Goal: Complete application form

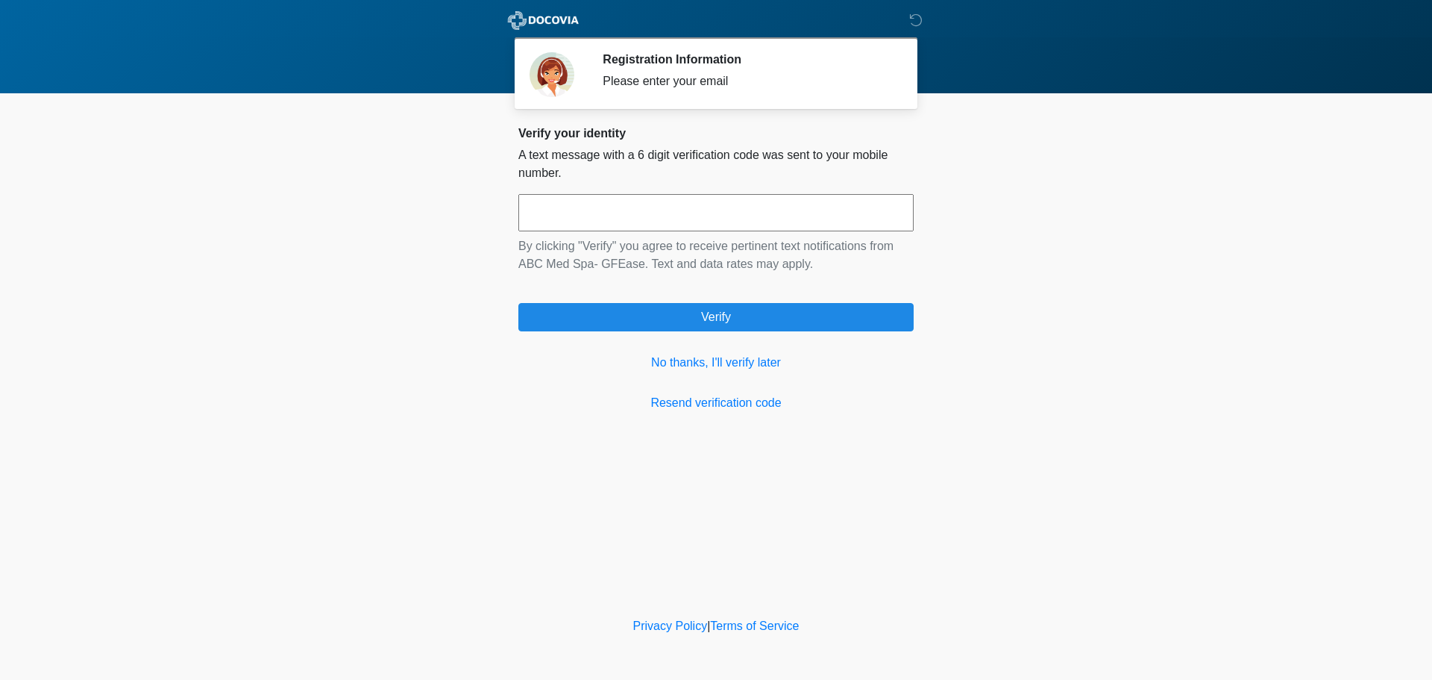
click at [689, 204] on input "text" at bounding box center [715, 212] width 395 height 37
type input "******"
click at [676, 359] on link "No thanks, I'll verify later" at bounding box center [715, 363] width 395 height 18
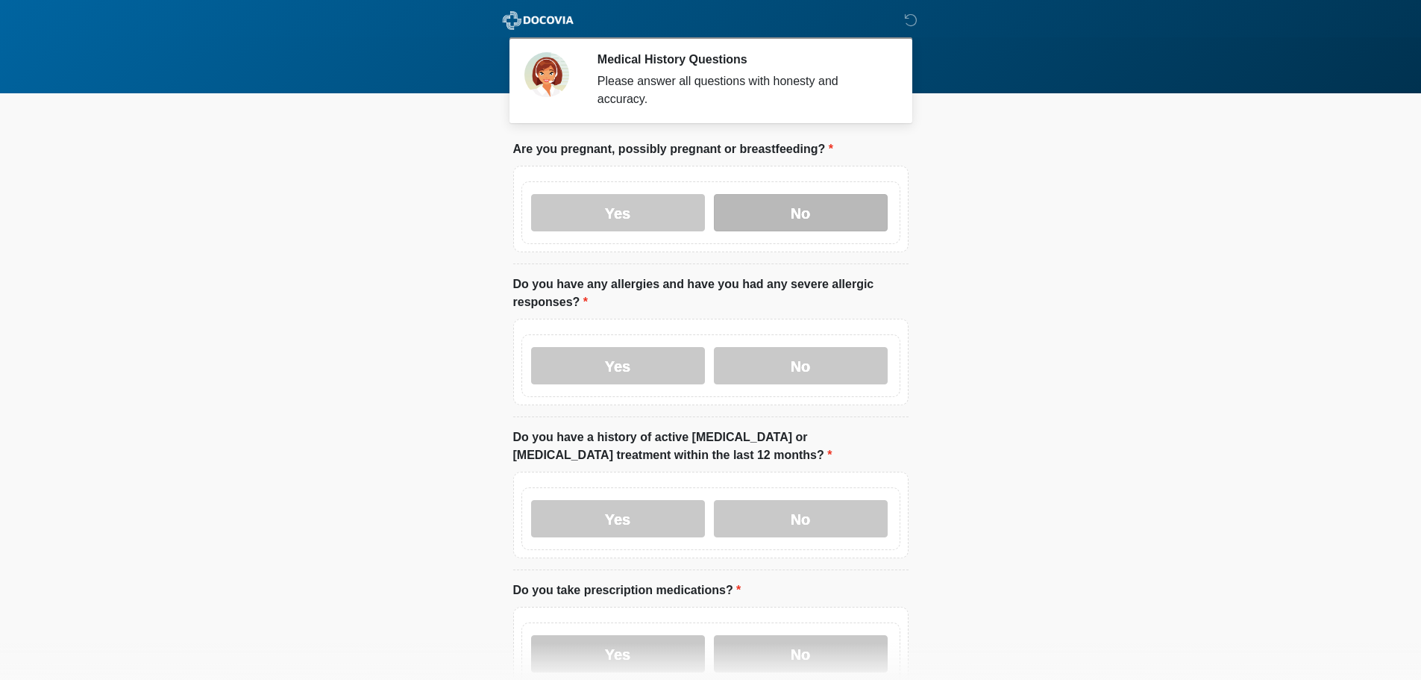
click at [787, 194] on label "No" at bounding box center [801, 212] width 174 height 37
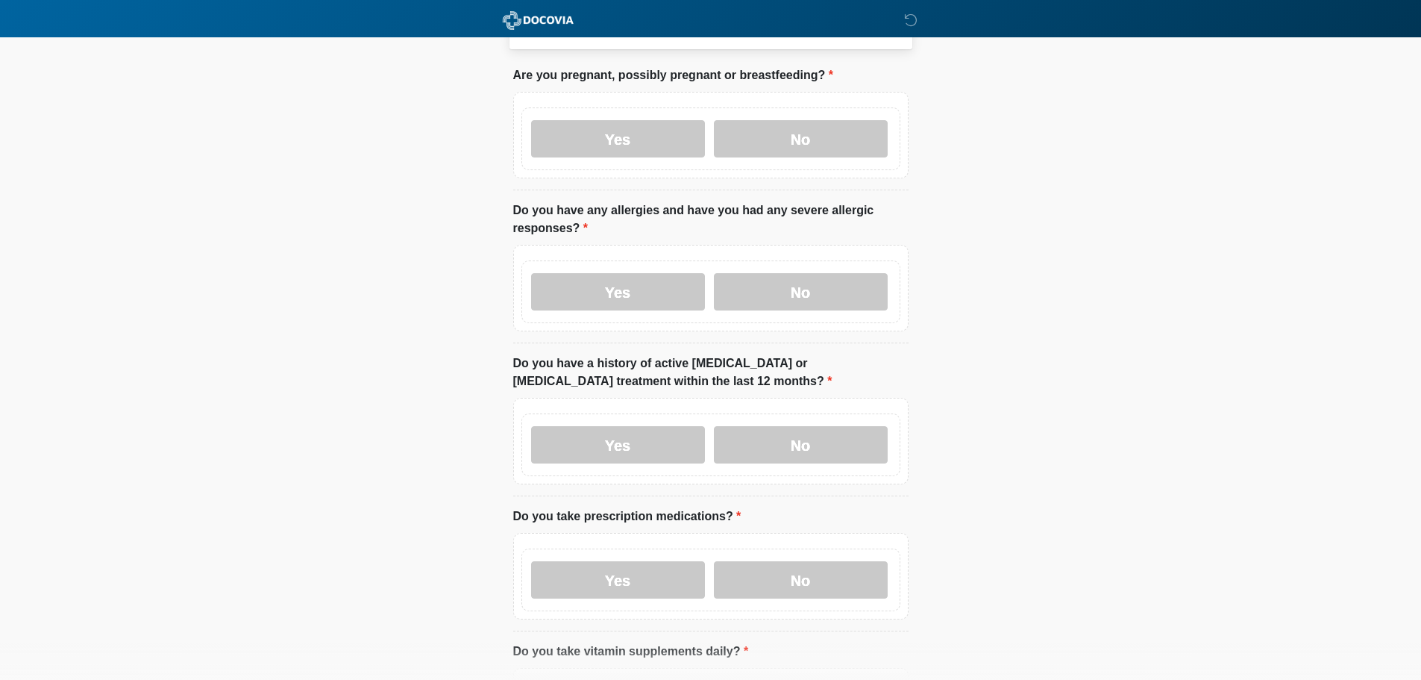
scroll to position [75, 0]
click at [615, 276] on label "Yes" at bounding box center [618, 290] width 174 height 37
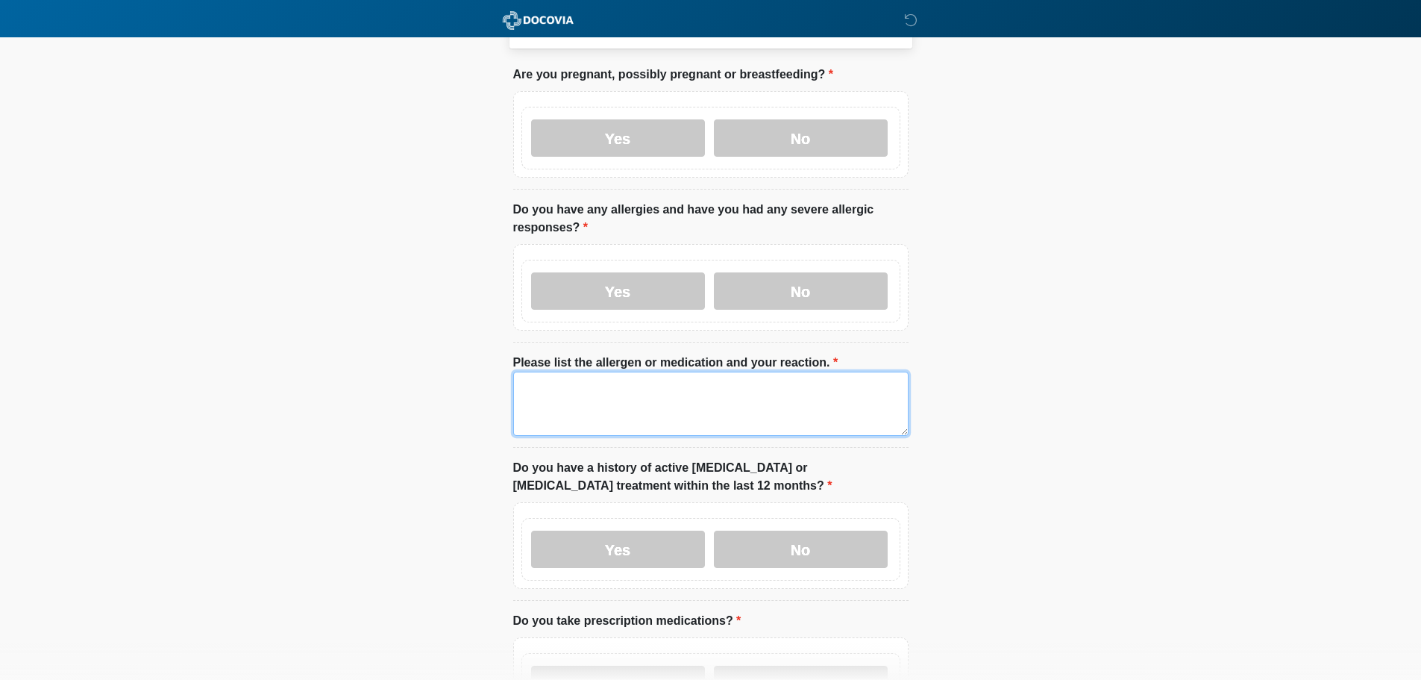
click at [540, 399] on textarea "Please list the allergen or medication and your reaction." at bounding box center [710, 403] width 395 height 64
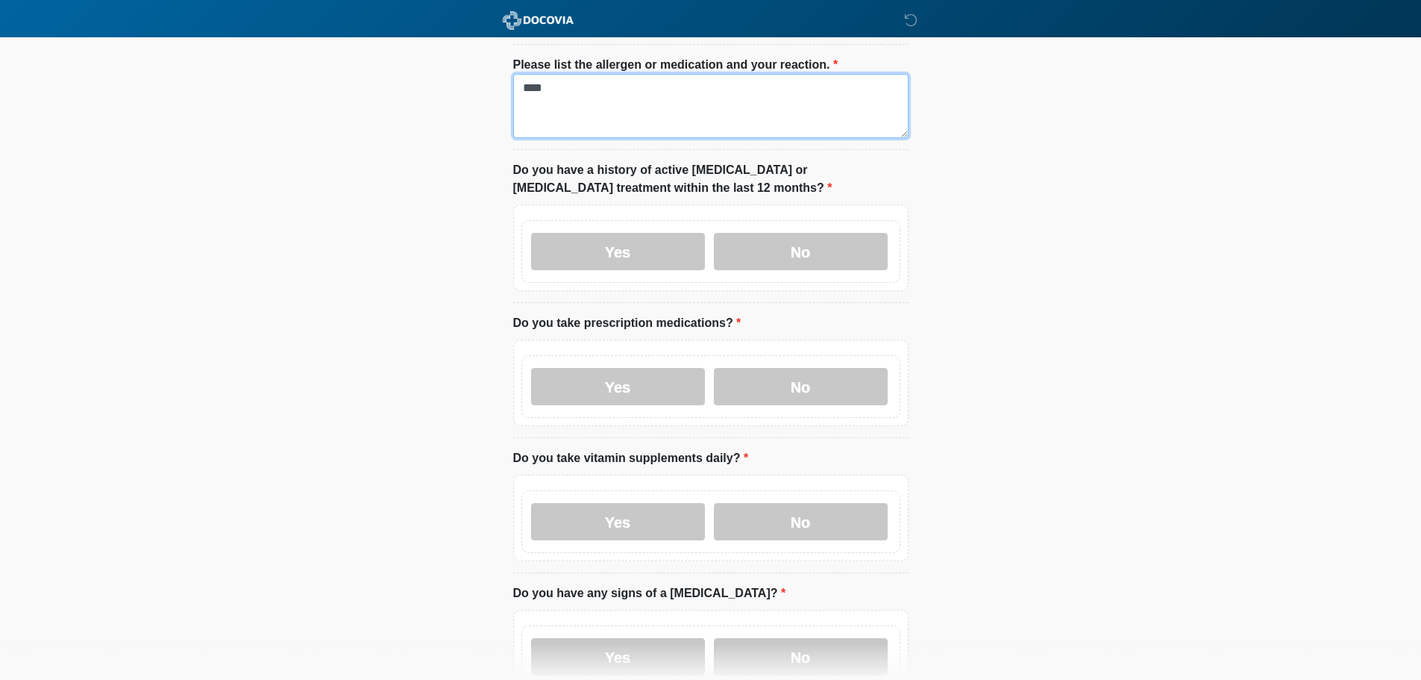
scroll to position [373, 0]
type textarea "****"
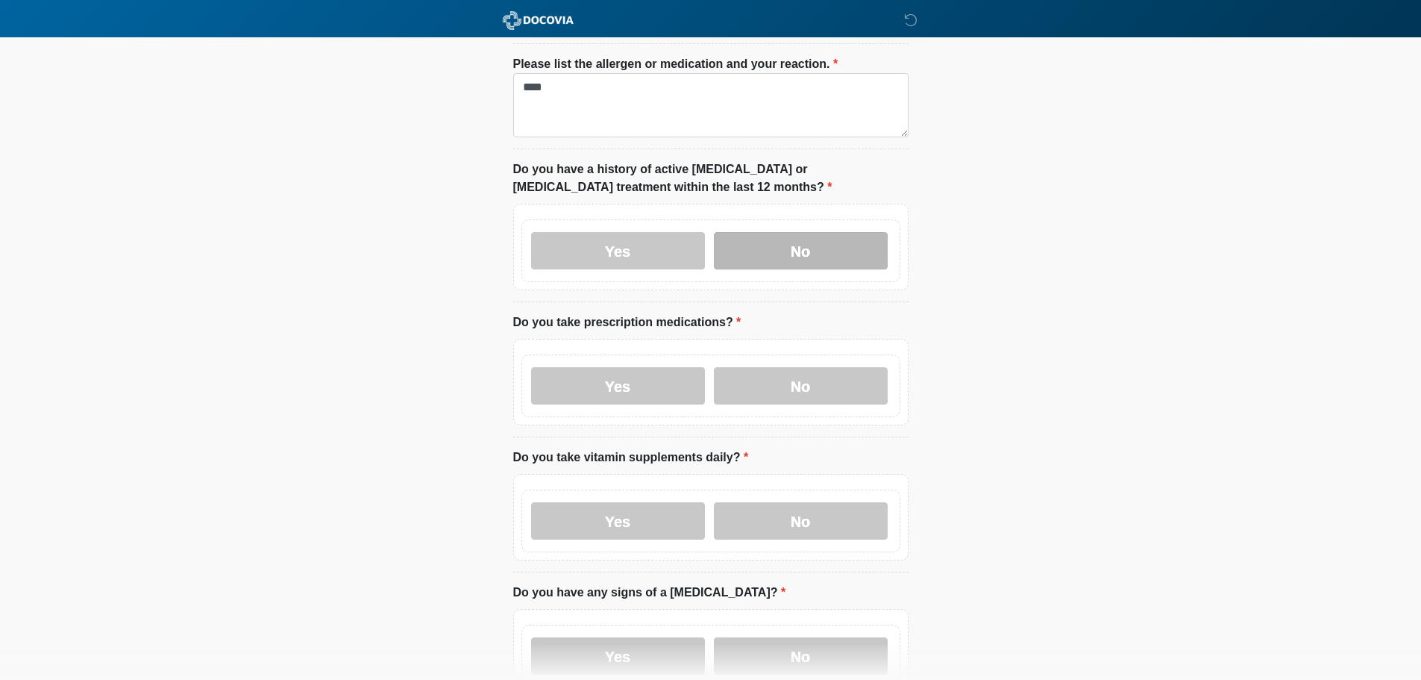
click at [791, 245] on label "No" at bounding box center [801, 250] width 174 height 37
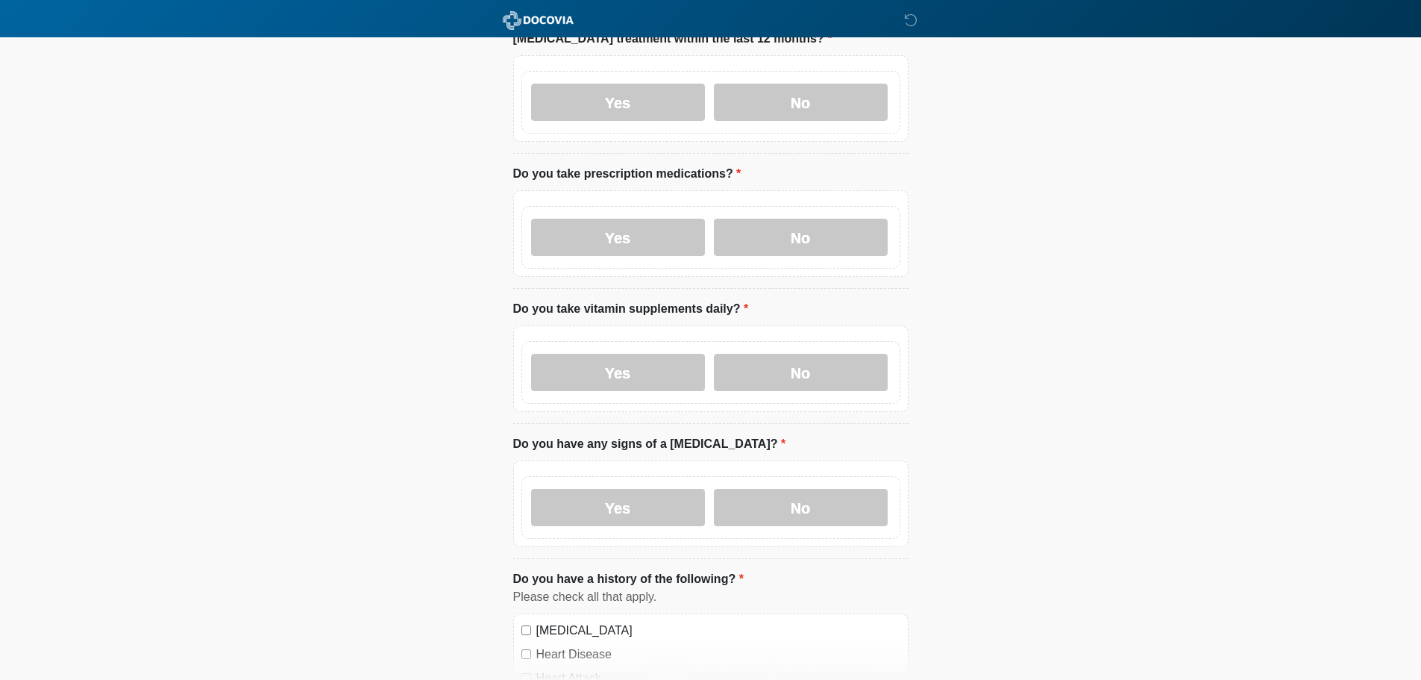
scroll to position [522, 0]
click at [653, 223] on label "Yes" at bounding box center [618, 236] width 174 height 37
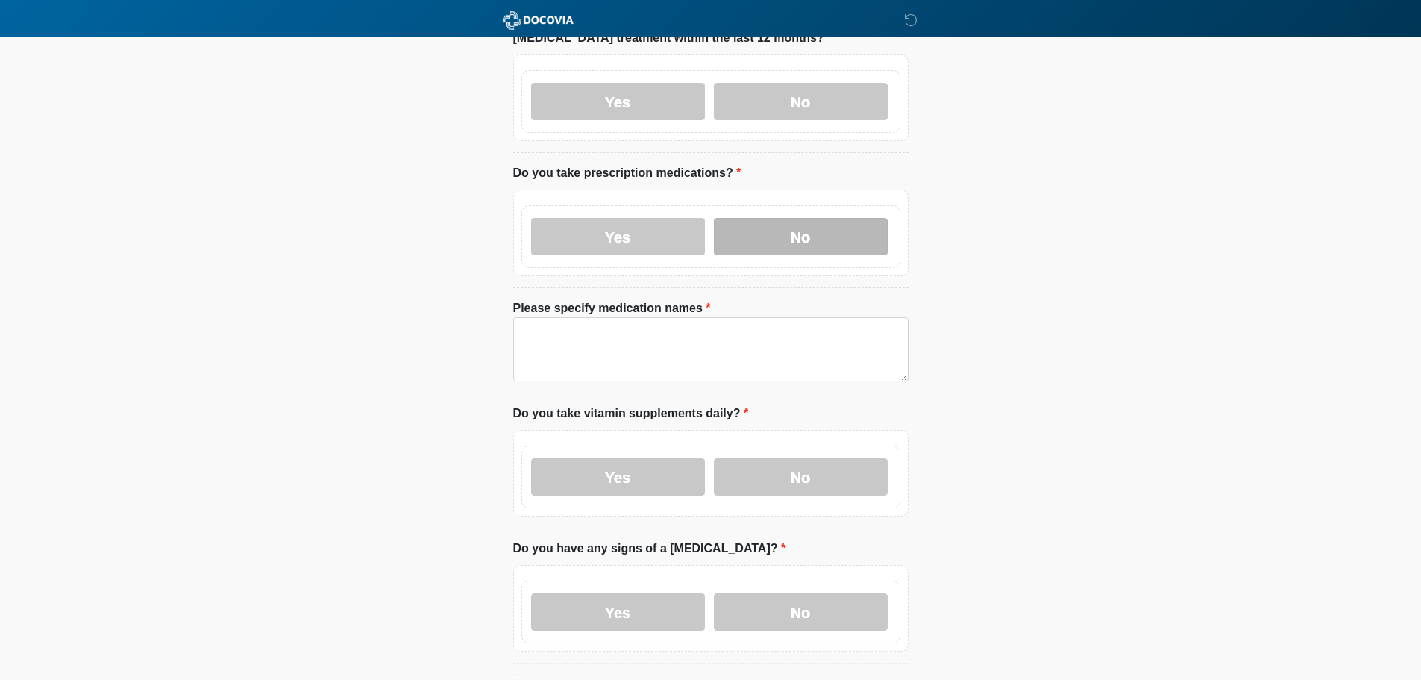
click at [752, 218] on label "No" at bounding box center [801, 236] width 174 height 37
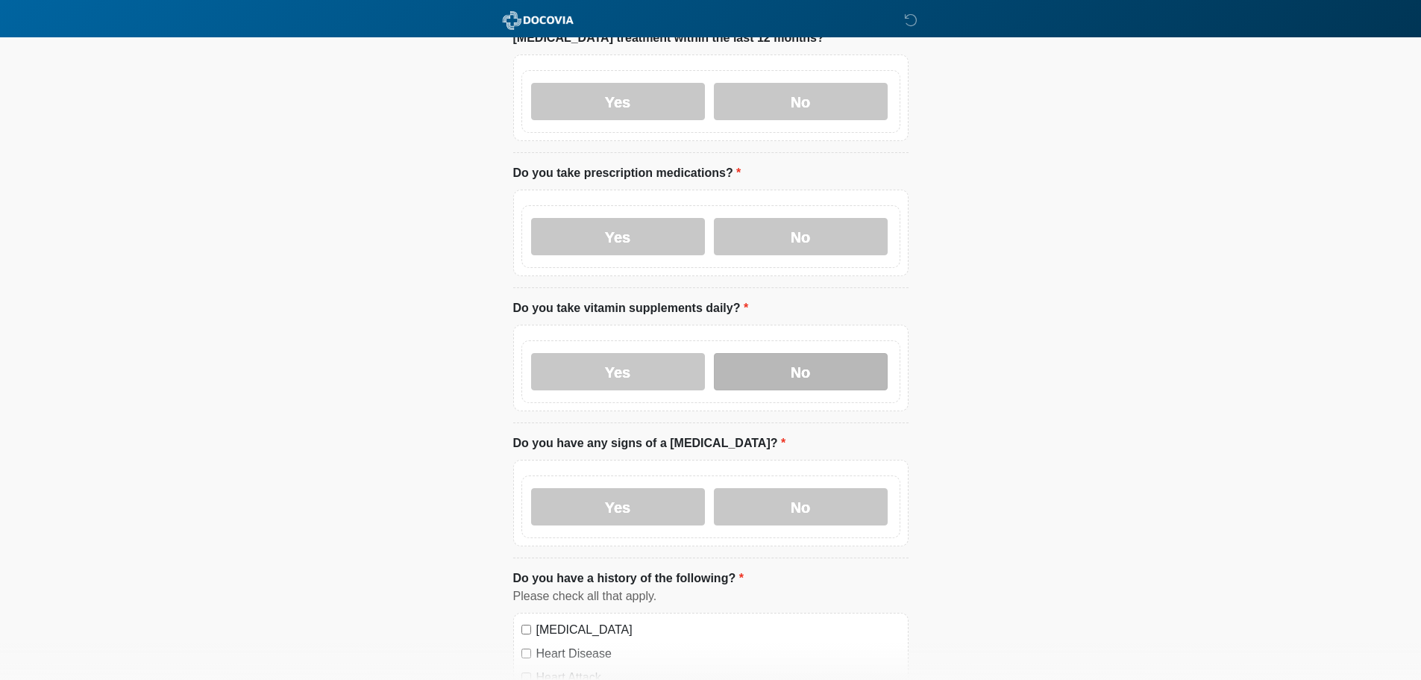
click at [790, 367] on label "No" at bounding box center [801, 371] width 174 height 37
click at [805, 488] on label "No" at bounding box center [801, 506] width 174 height 37
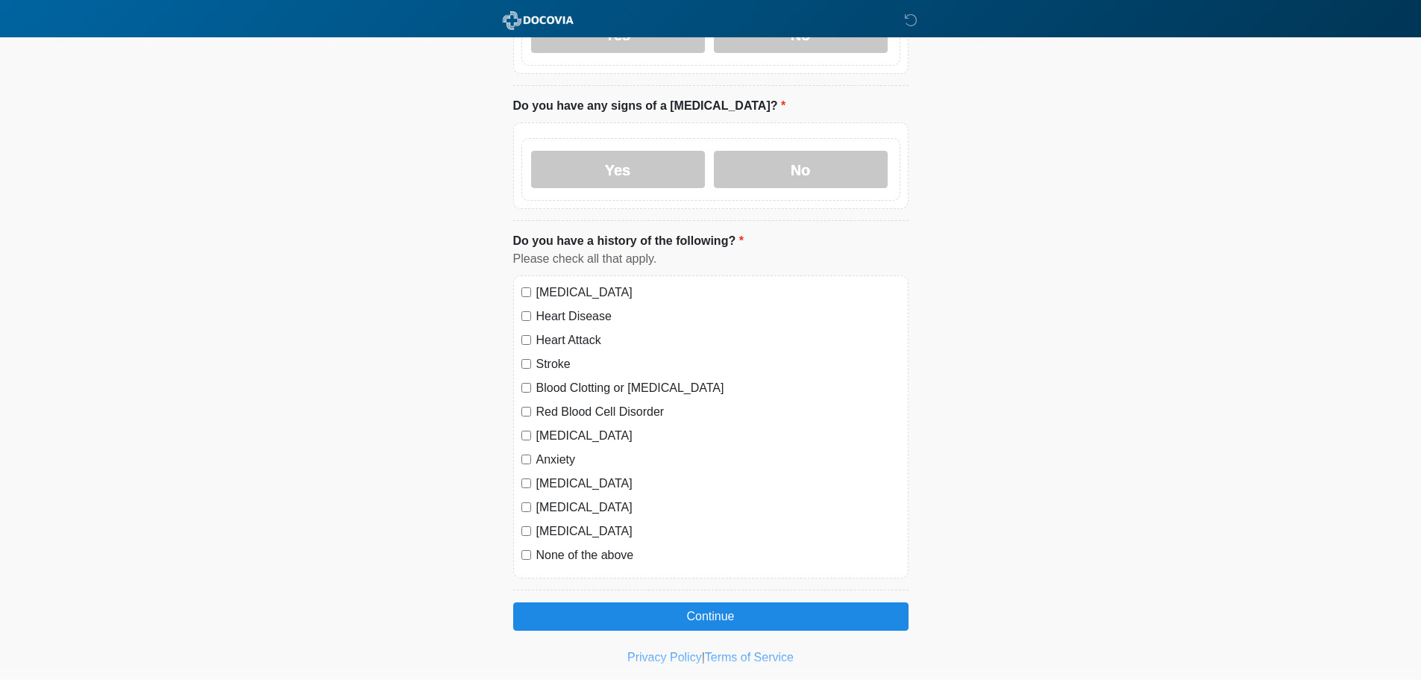
scroll to position [876, 0]
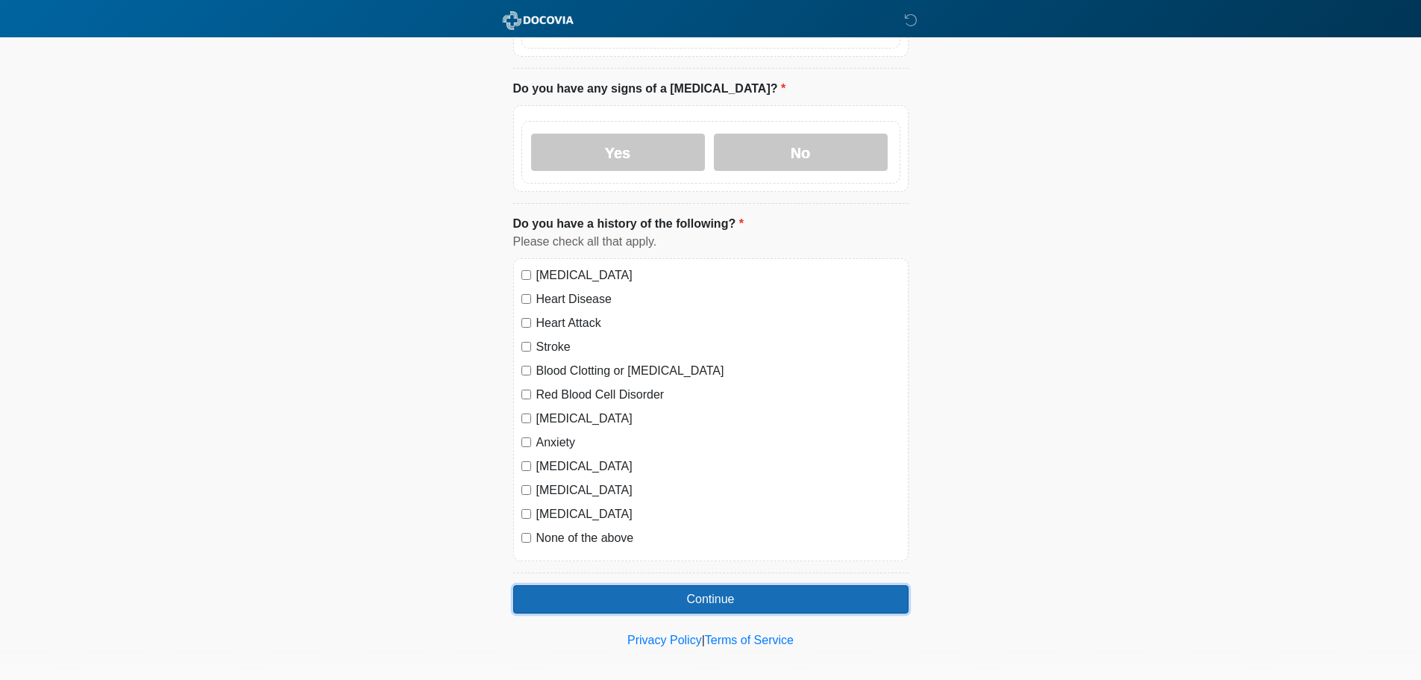
click at [720, 585] on button "Continue" at bounding box center [710, 599] width 395 height 28
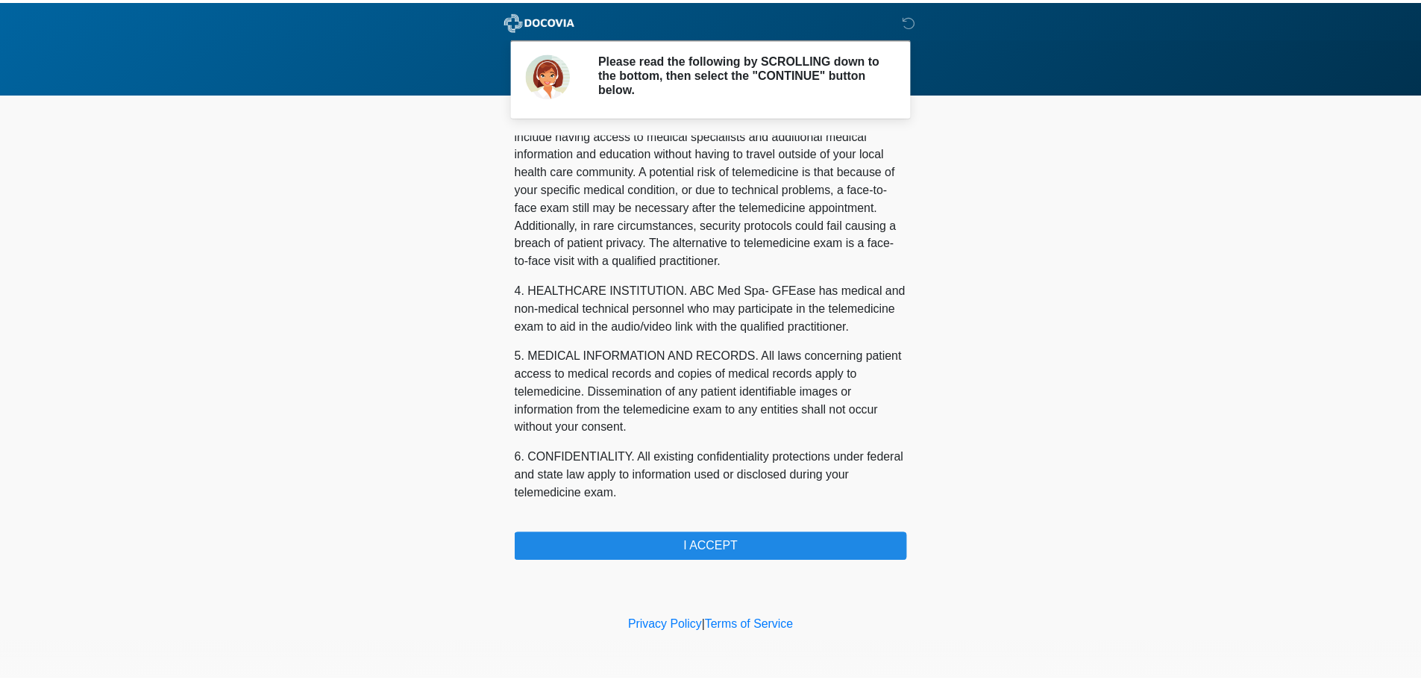
scroll to position [502, 0]
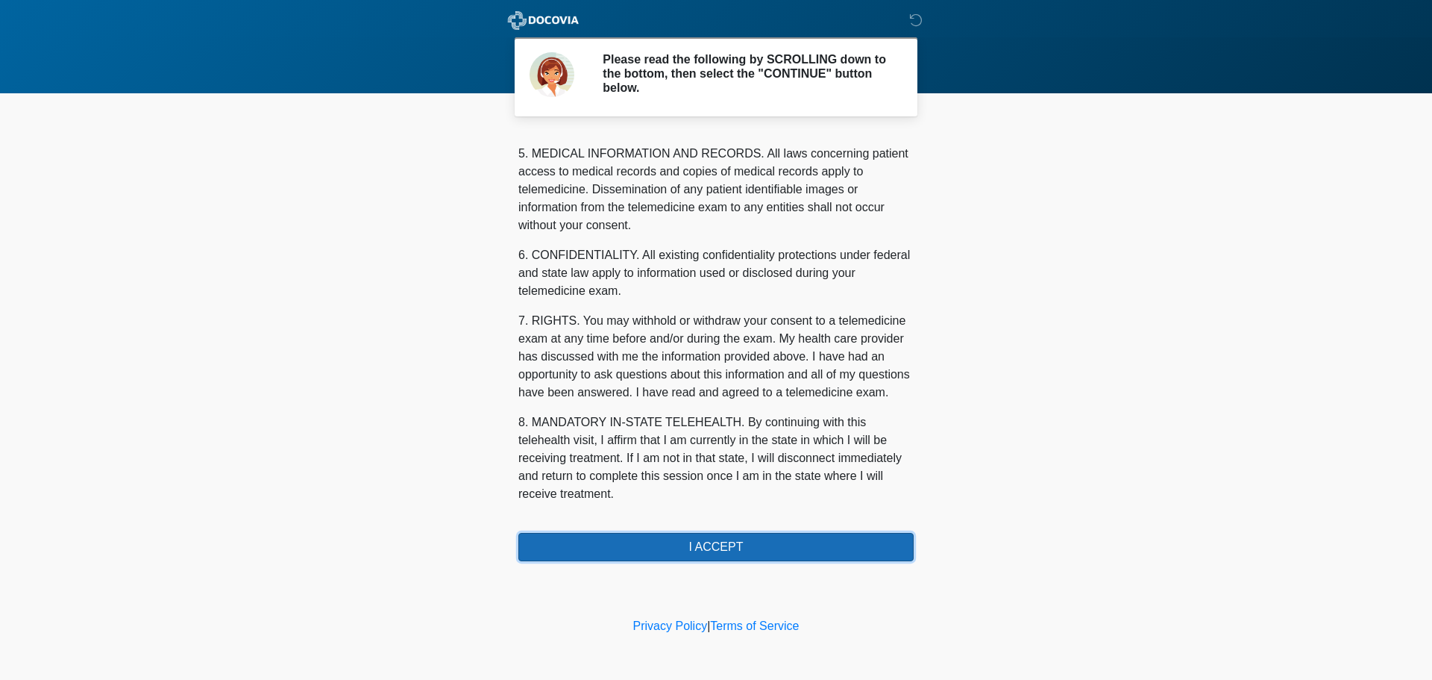
click at [716, 536] on button "I ACCEPT" at bounding box center [715, 547] width 395 height 28
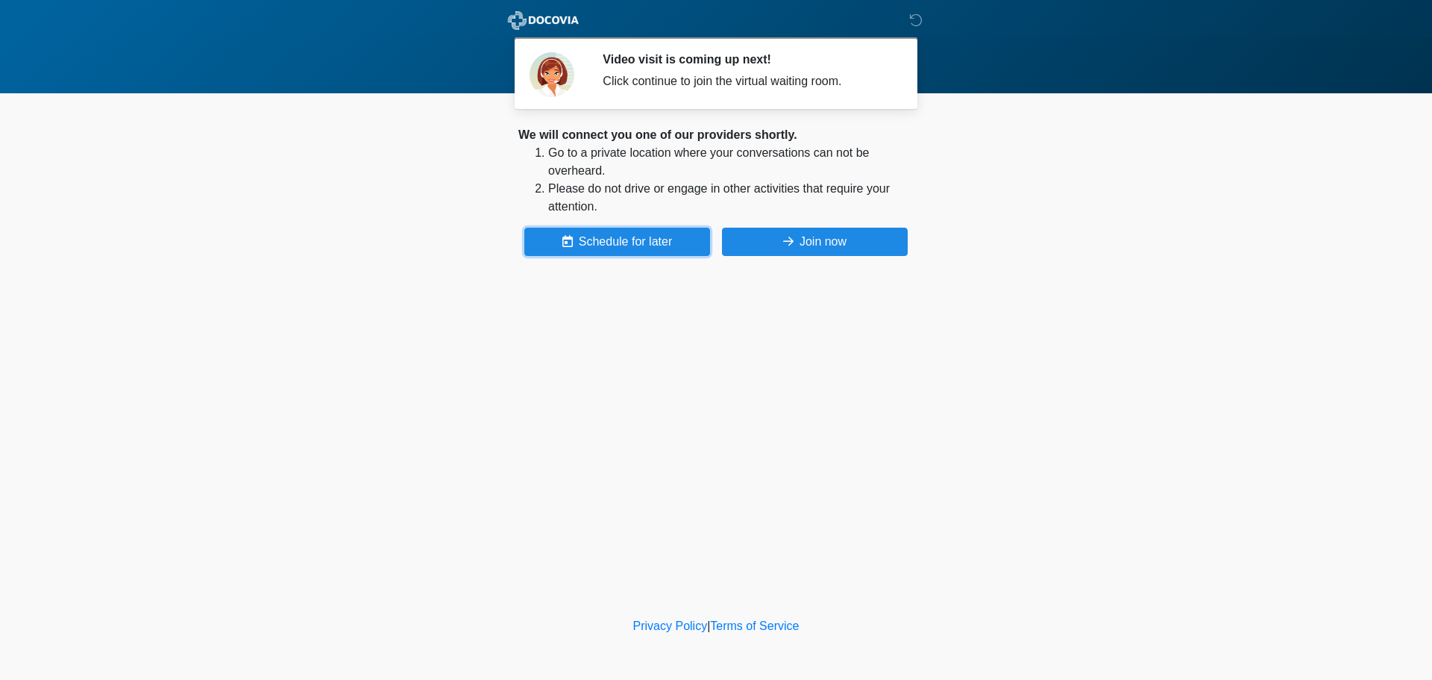
click at [589, 233] on button "Schedule for later" at bounding box center [617, 241] width 186 height 28
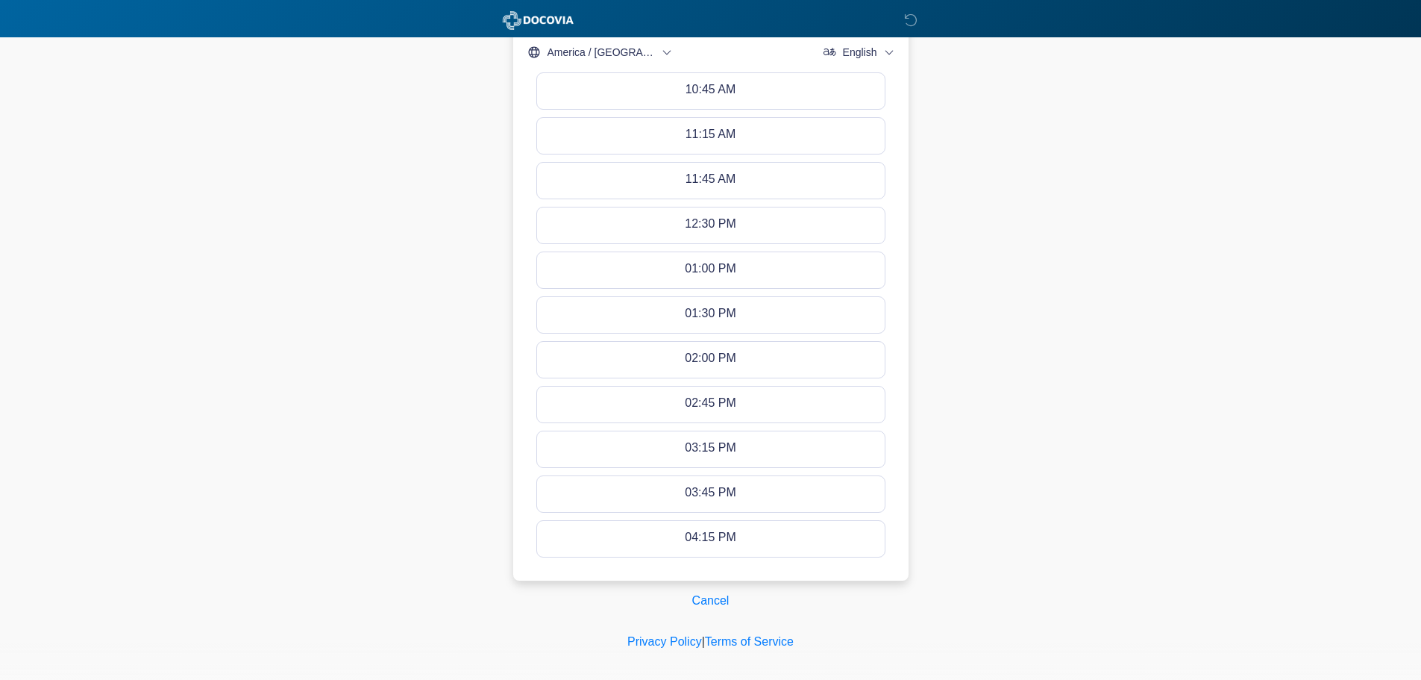
scroll to position [583, 0]
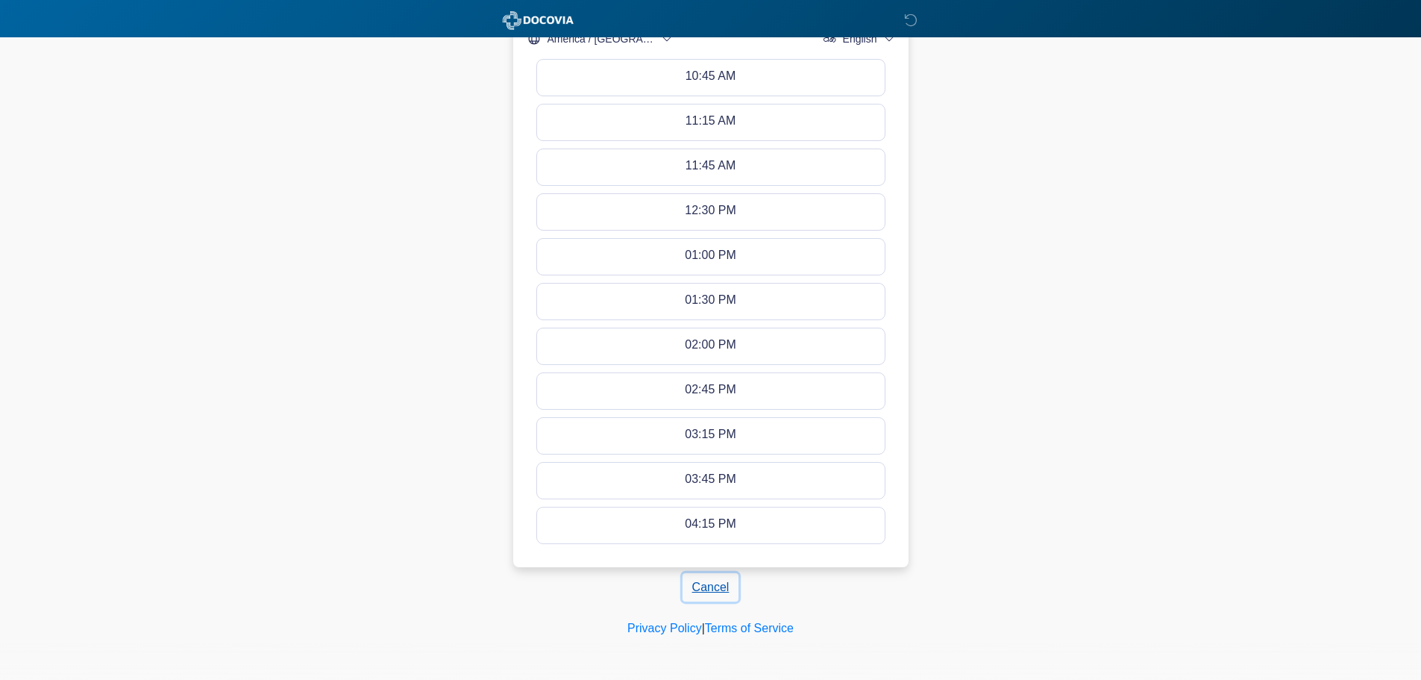
click at [719, 593] on button "Cancel" at bounding box center [710, 587] width 57 height 28
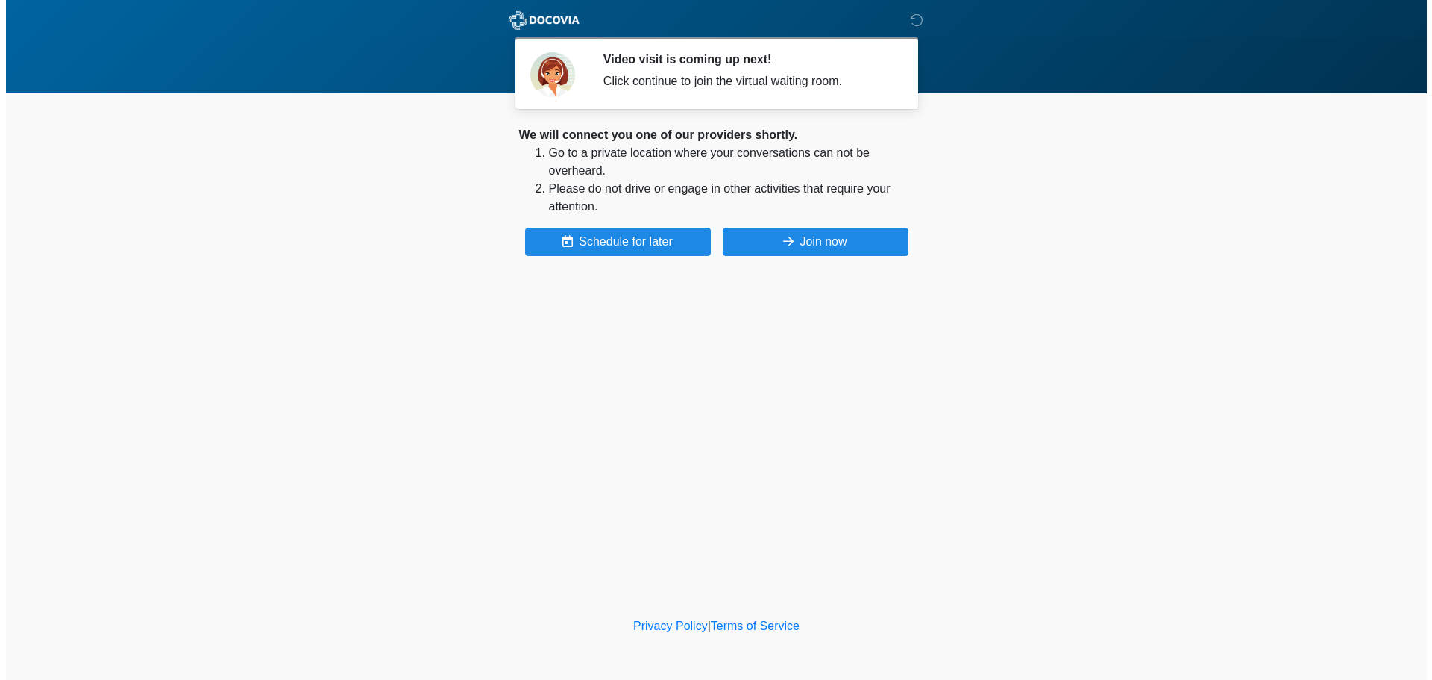
scroll to position [0, 0]
